Goal: Use online tool/utility

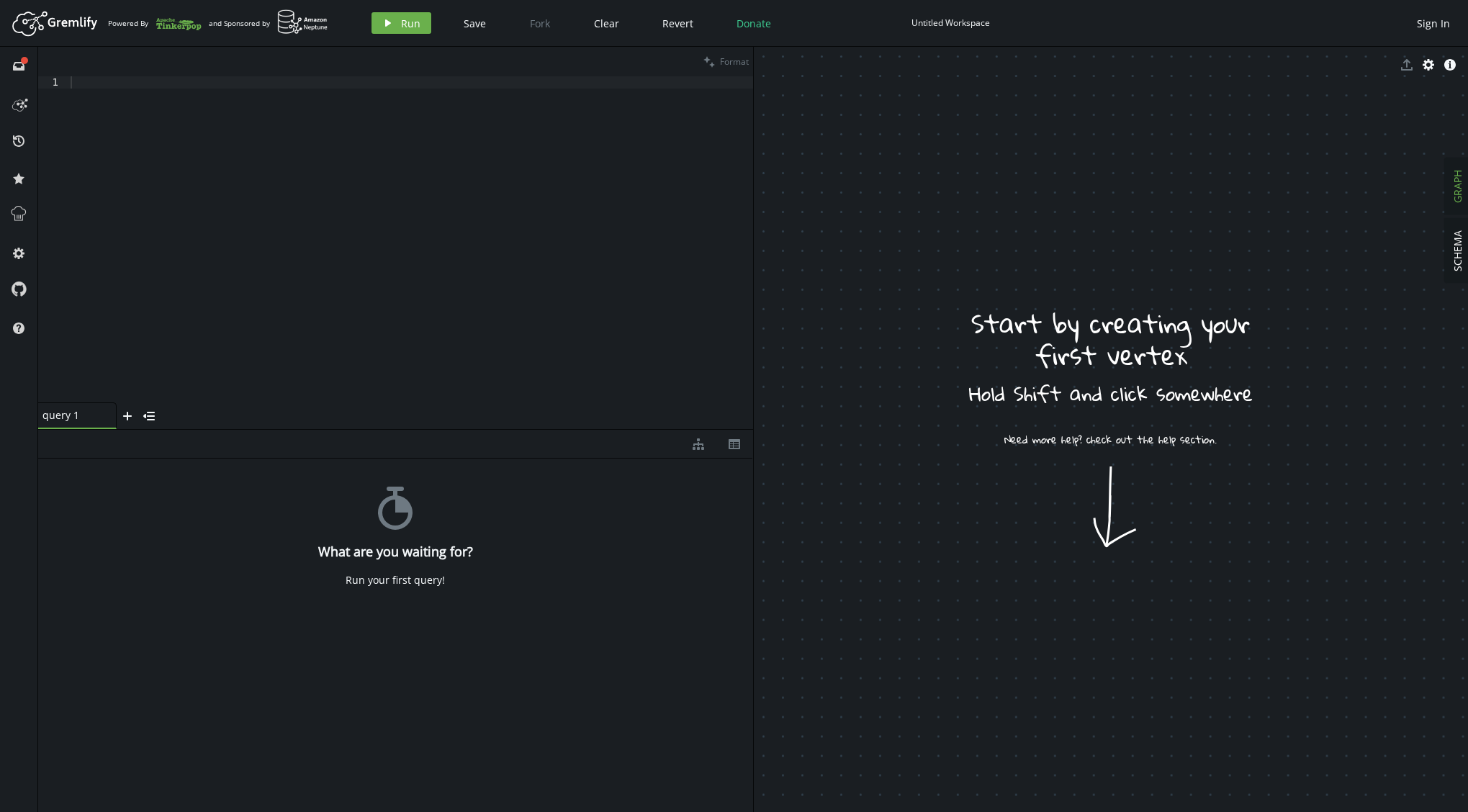
click at [397, 519] on icon "stopwatch" at bounding box center [396, 508] width 43 height 43
click at [86, 78] on div at bounding box center [410, 251] width 685 height 351
click at [382, 25] on icon "play" at bounding box center [387, 22] width 11 height 11
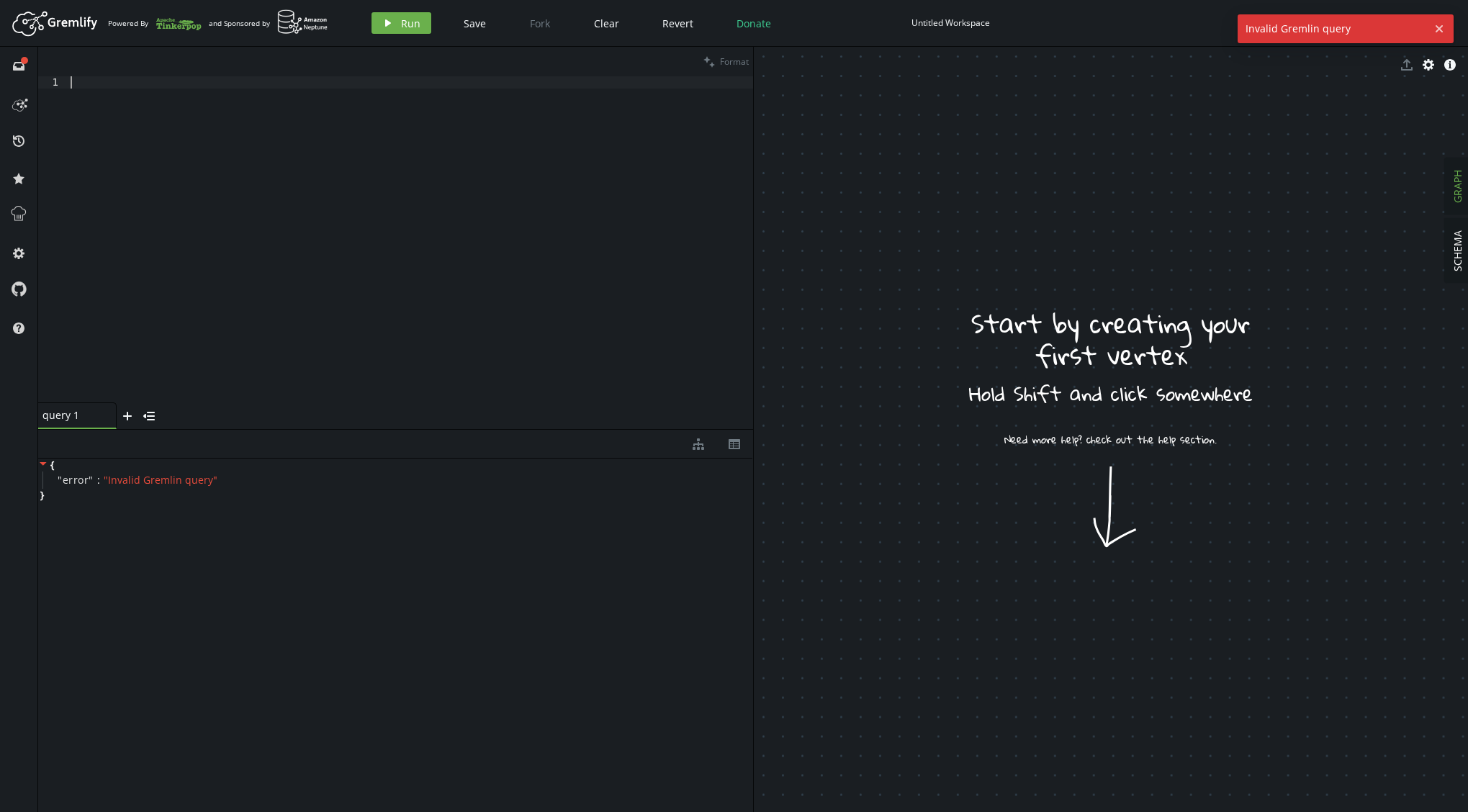
drag, startPoint x: 160, startPoint y: 100, endPoint x: 165, endPoint y: 90, distance: 11.2
click at [162, 97] on div at bounding box center [410, 251] width 685 height 351
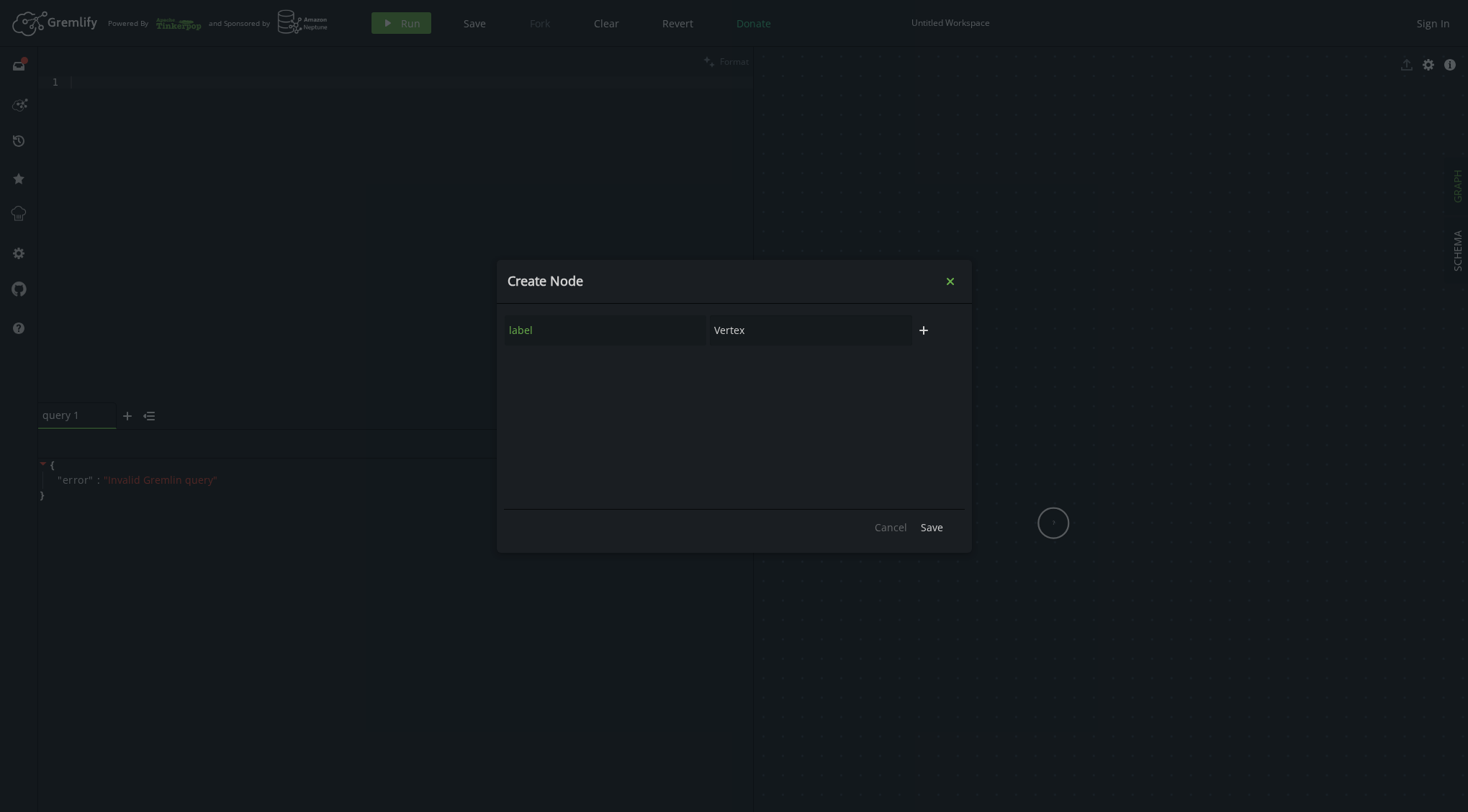
click at [948, 279] on icon "Close" at bounding box center [950, 281] width 7 height 7
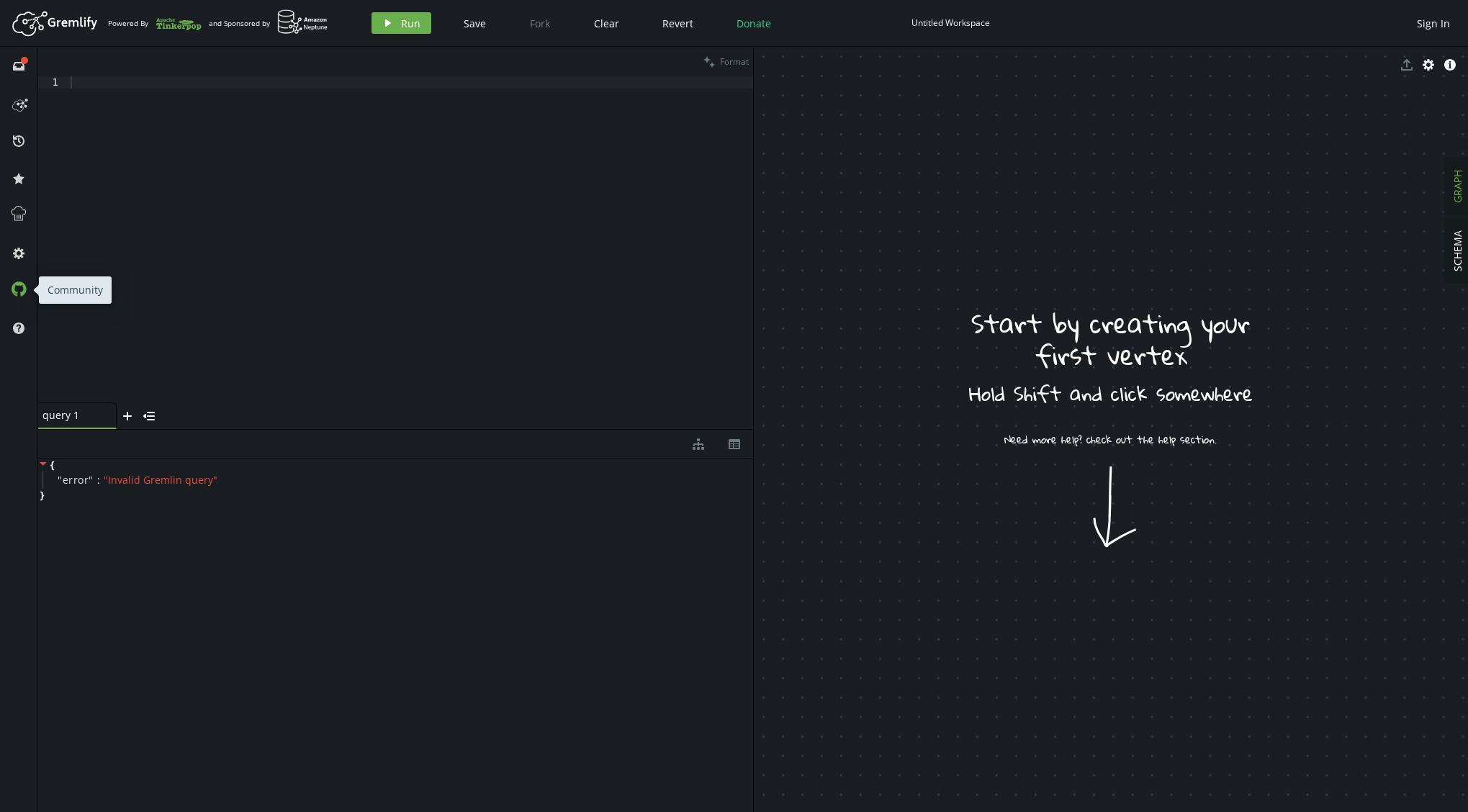
click at [16, 295] on icon at bounding box center [18, 288] width 14 height 14
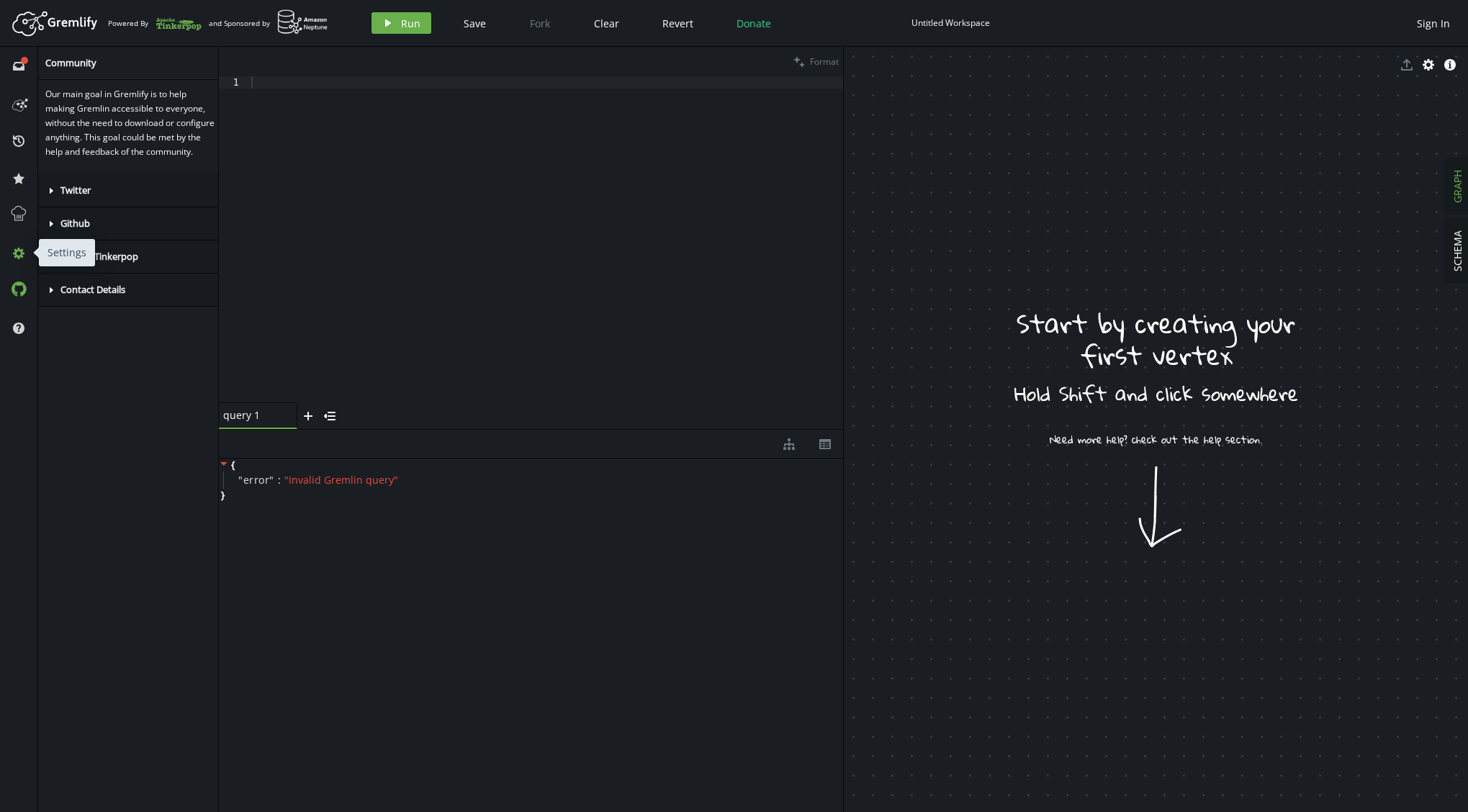
click at [24, 257] on icon "cog" at bounding box center [18, 253] width 11 height 11
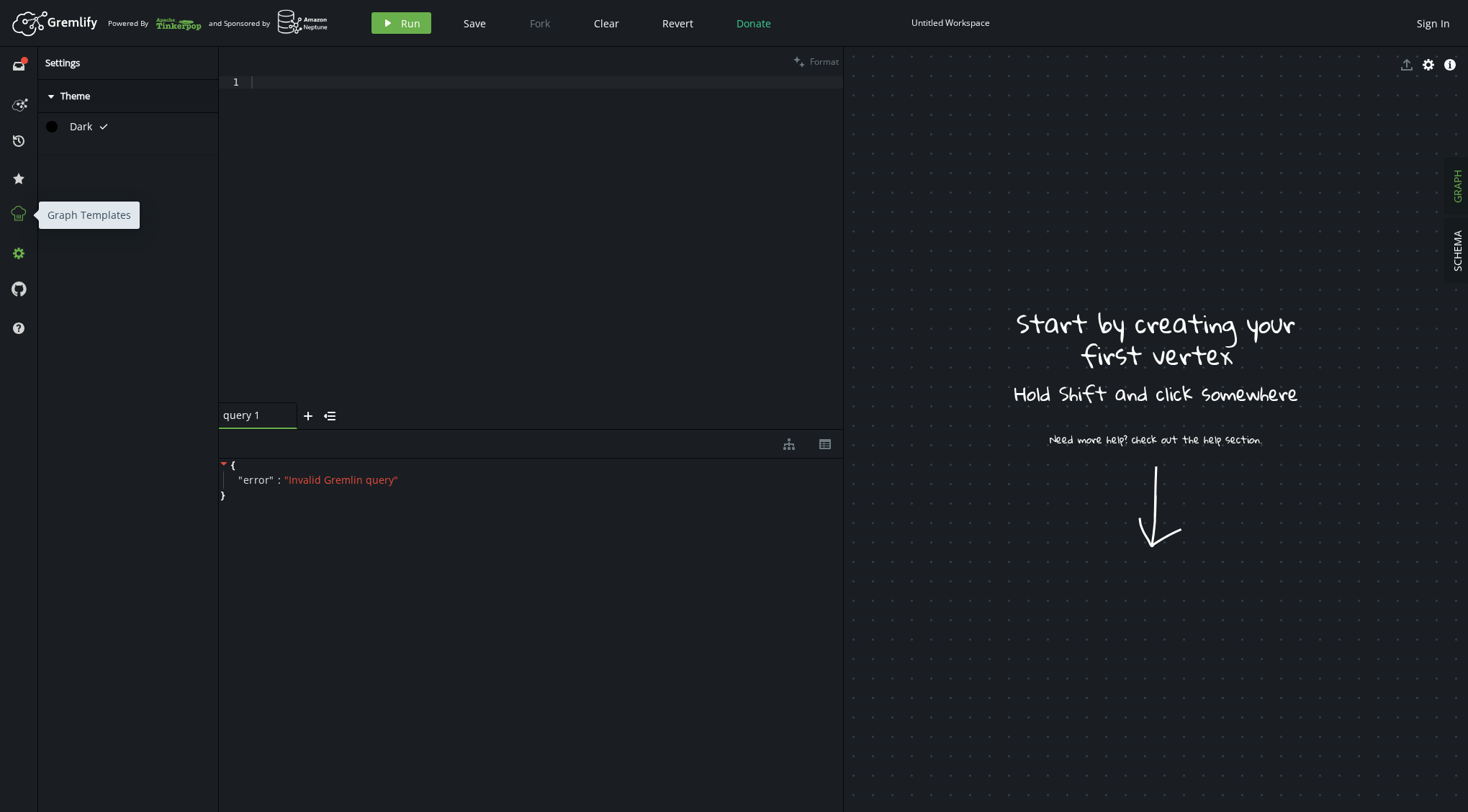
click at [22, 216] on icon at bounding box center [19, 213] width 19 height 19
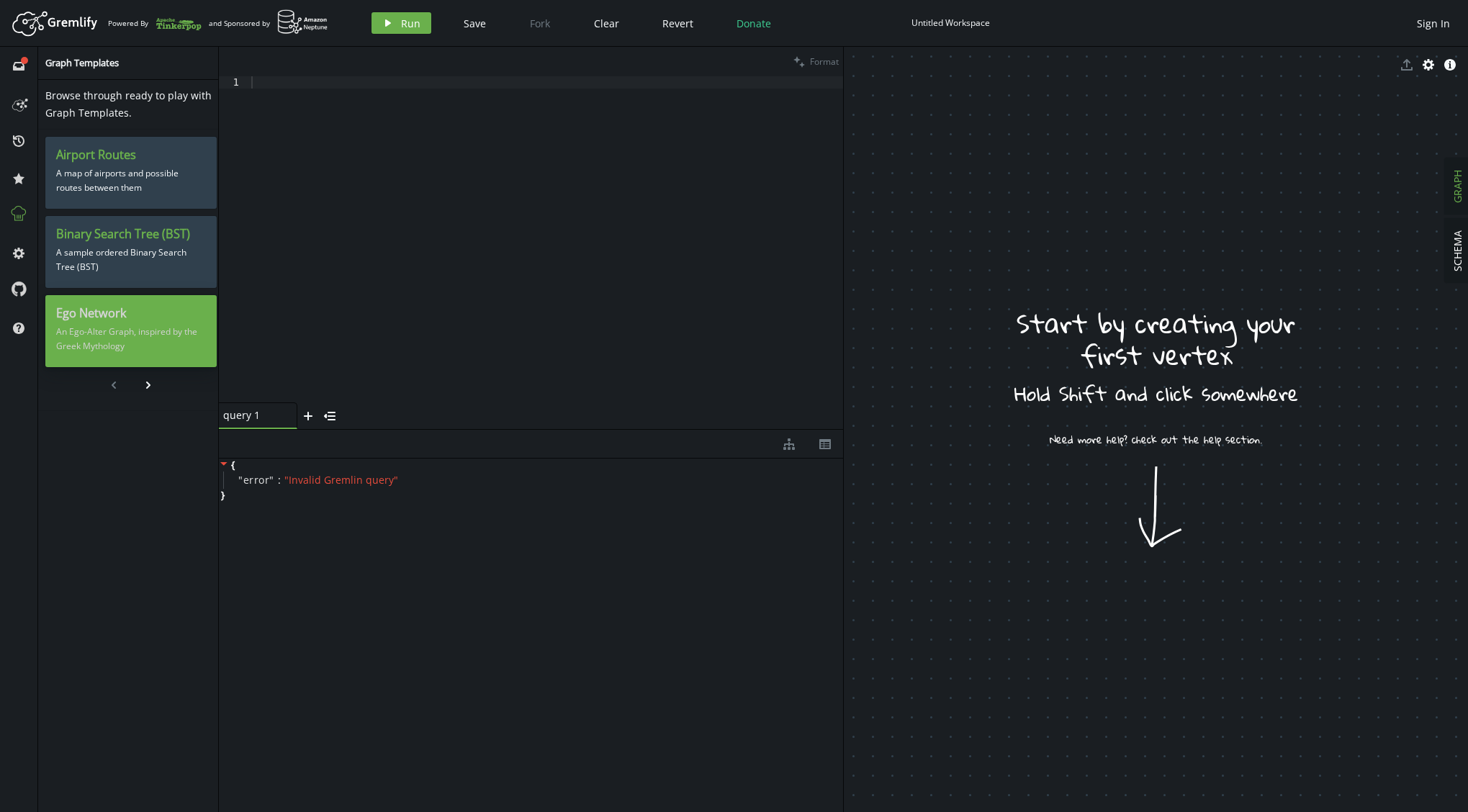
click at [105, 354] on p "An Ego-Alter Graph, inspired by the Greek Mythology" at bounding box center [131, 339] width 150 height 36
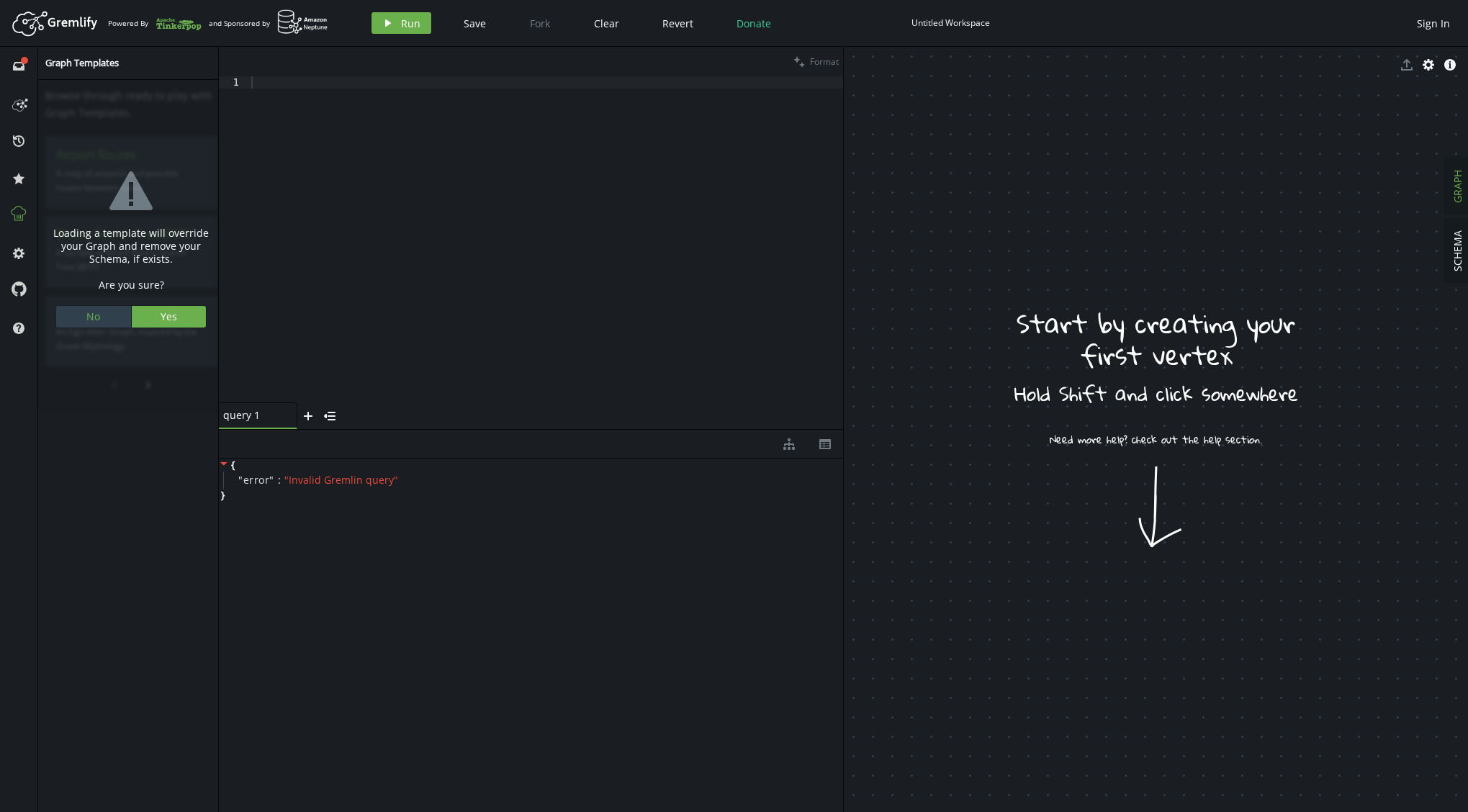
click at [93, 310] on span "No" at bounding box center [93, 316] width 13 height 13
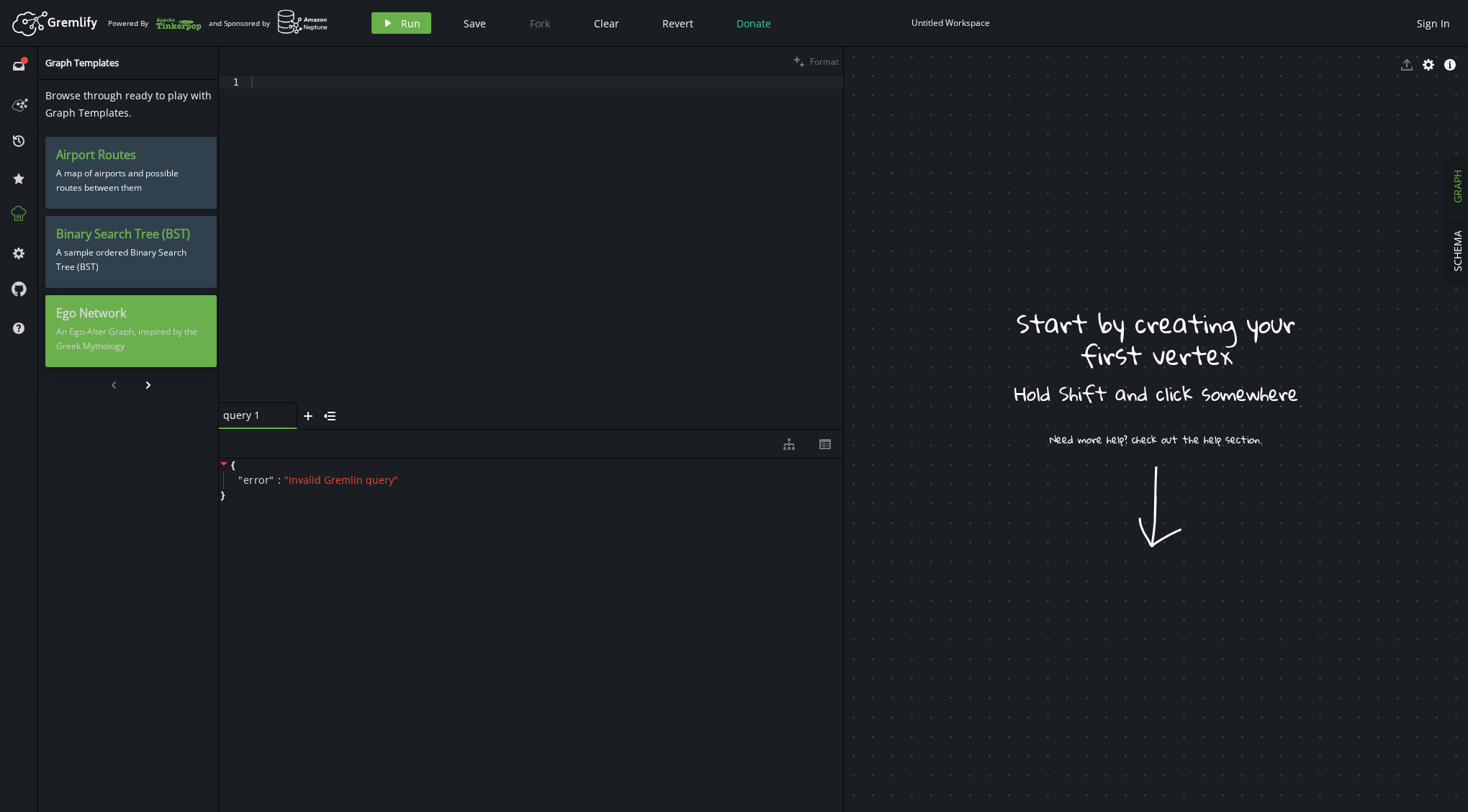
click at [123, 344] on p "An Ego-Alter Graph, inspired by the Greek Mythology" at bounding box center [131, 339] width 150 height 36
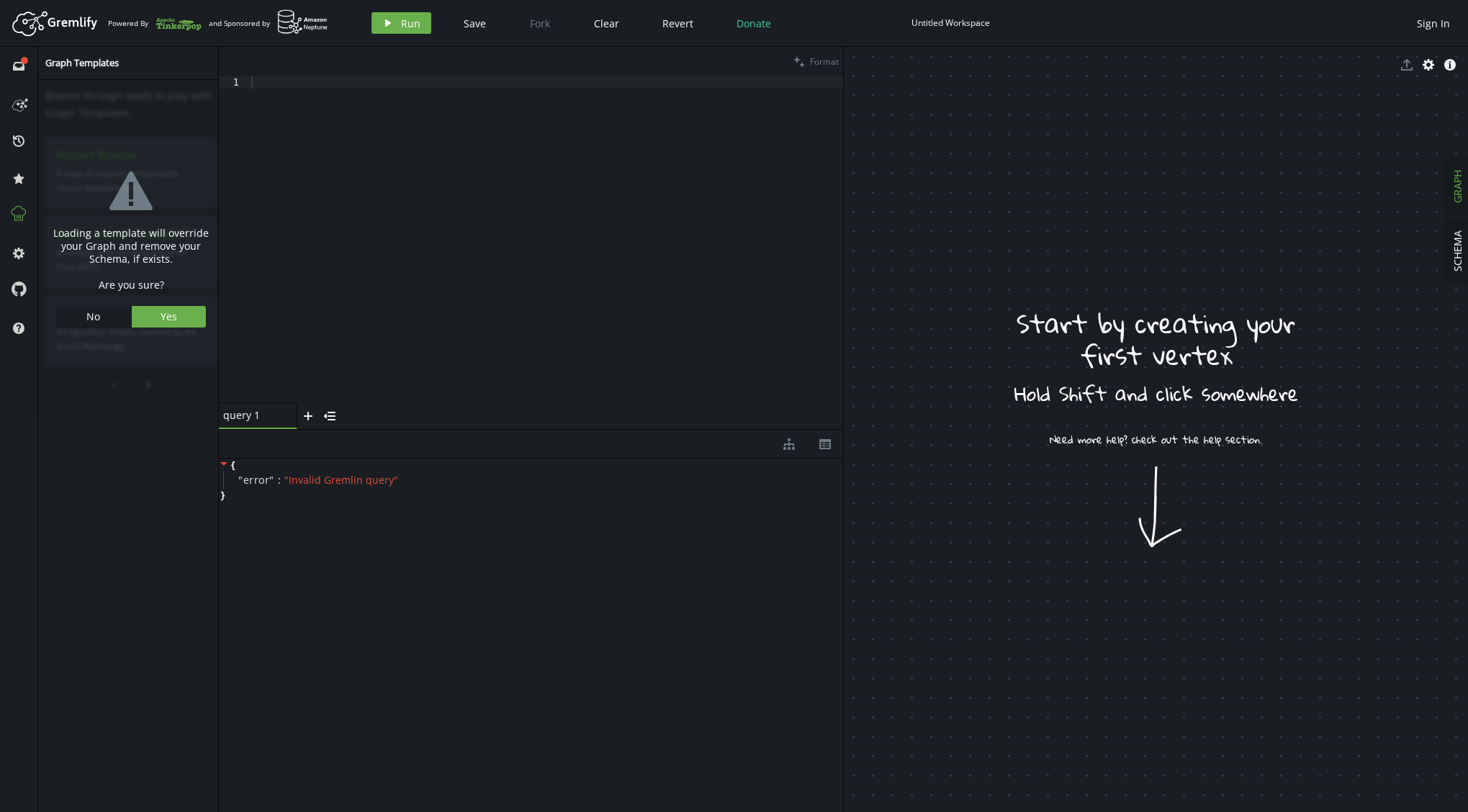
drag, startPoint x: 123, startPoint y: 344, endPoint x: 190, endPoint y: 464, distance: 137.4
click at [203, 483] on div "warning-sign Loading a template will override your Graph and remove your Schema…" at bounding box center [131, 449] width 185 height 738
click at [176, 317] on button "Yes" at bounding box center [169, 316] width 75 height 22
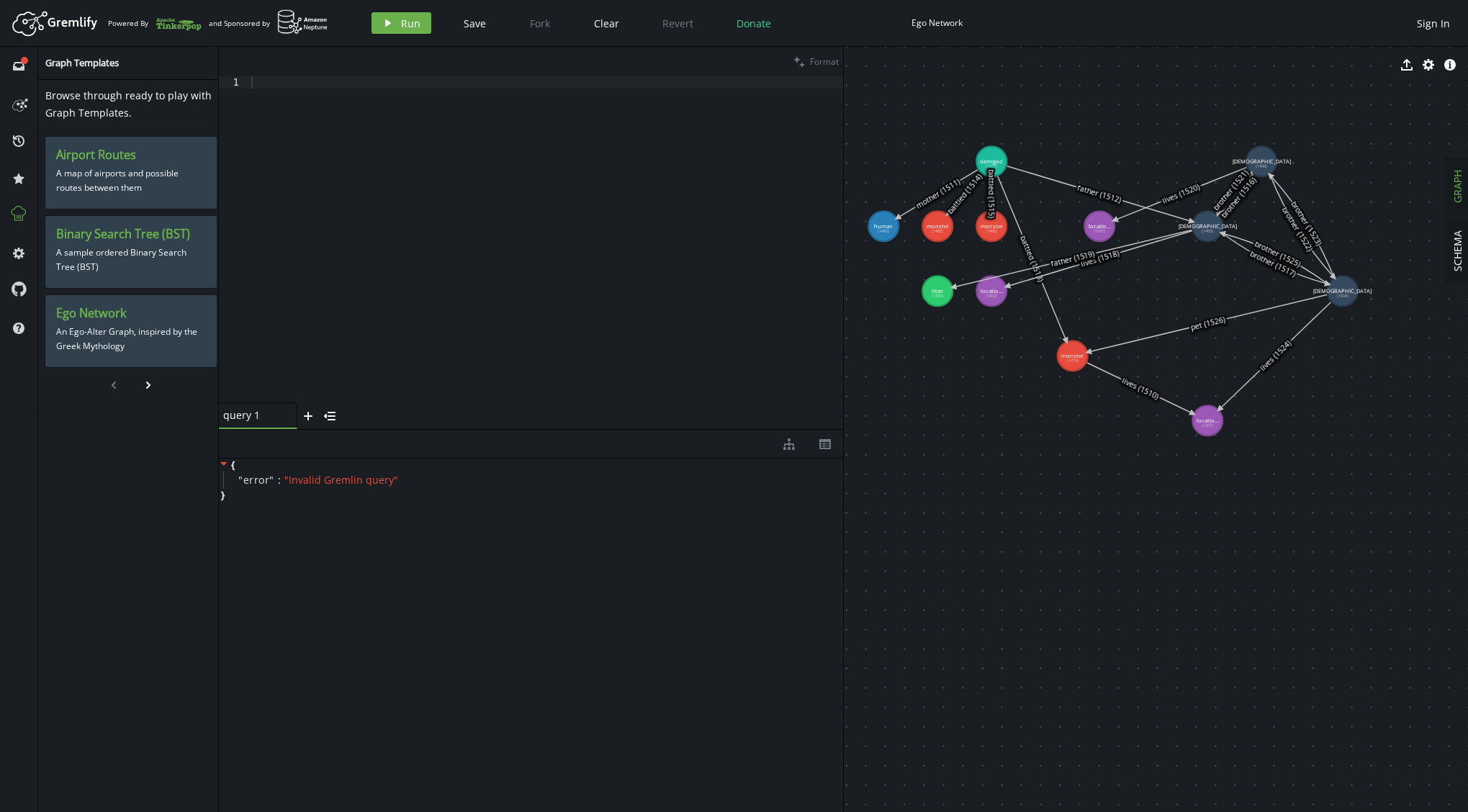
drag, startPoint x: 932, startPoint y: 322, endPoint x: 983, endPoint y: 387, distance: 82.6
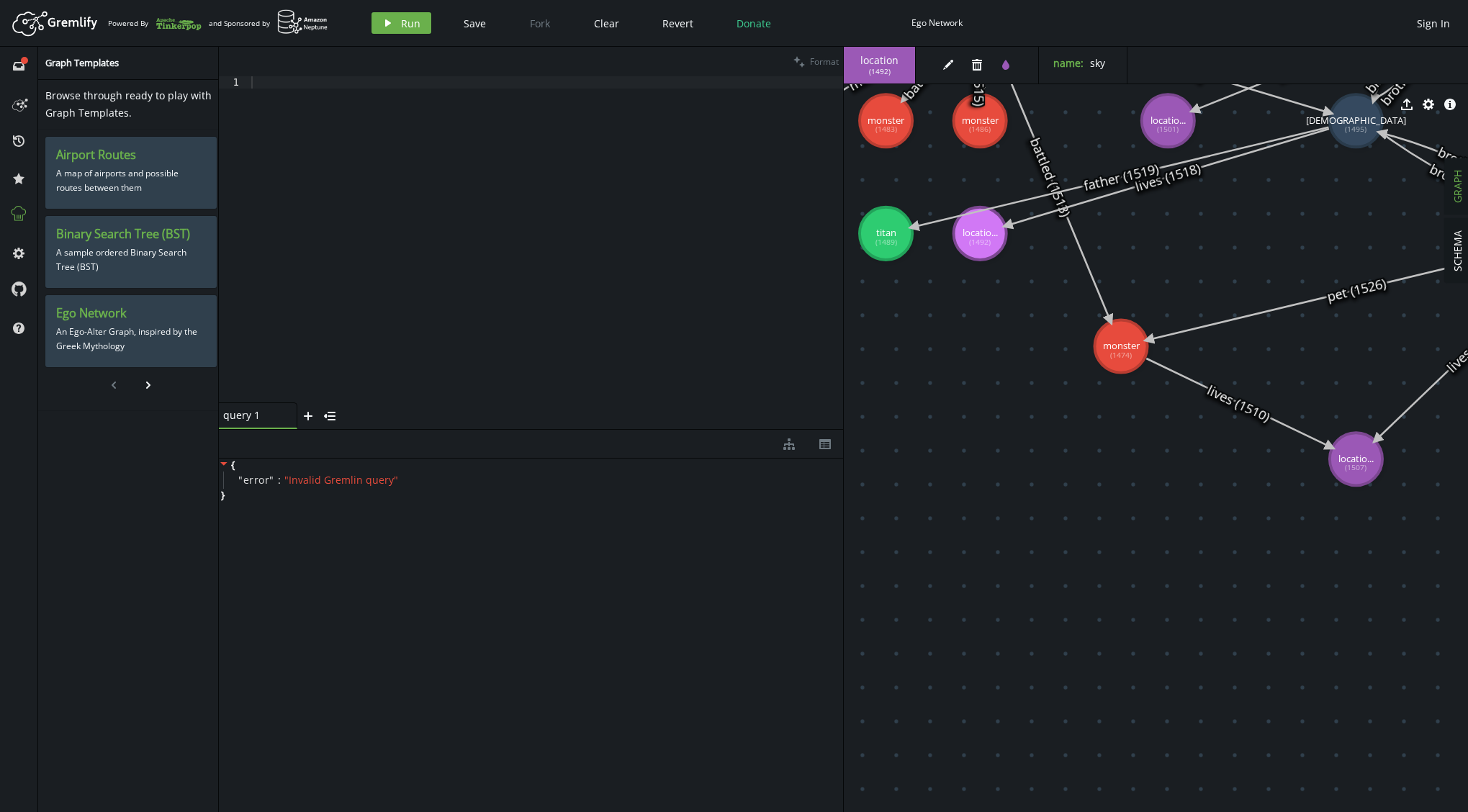
click at [1363, 107] on div "export cog info-sign" at bounding box center [1155, 105] width 624 height 36
